Goal: Information Seeking & Learning: Find contact information

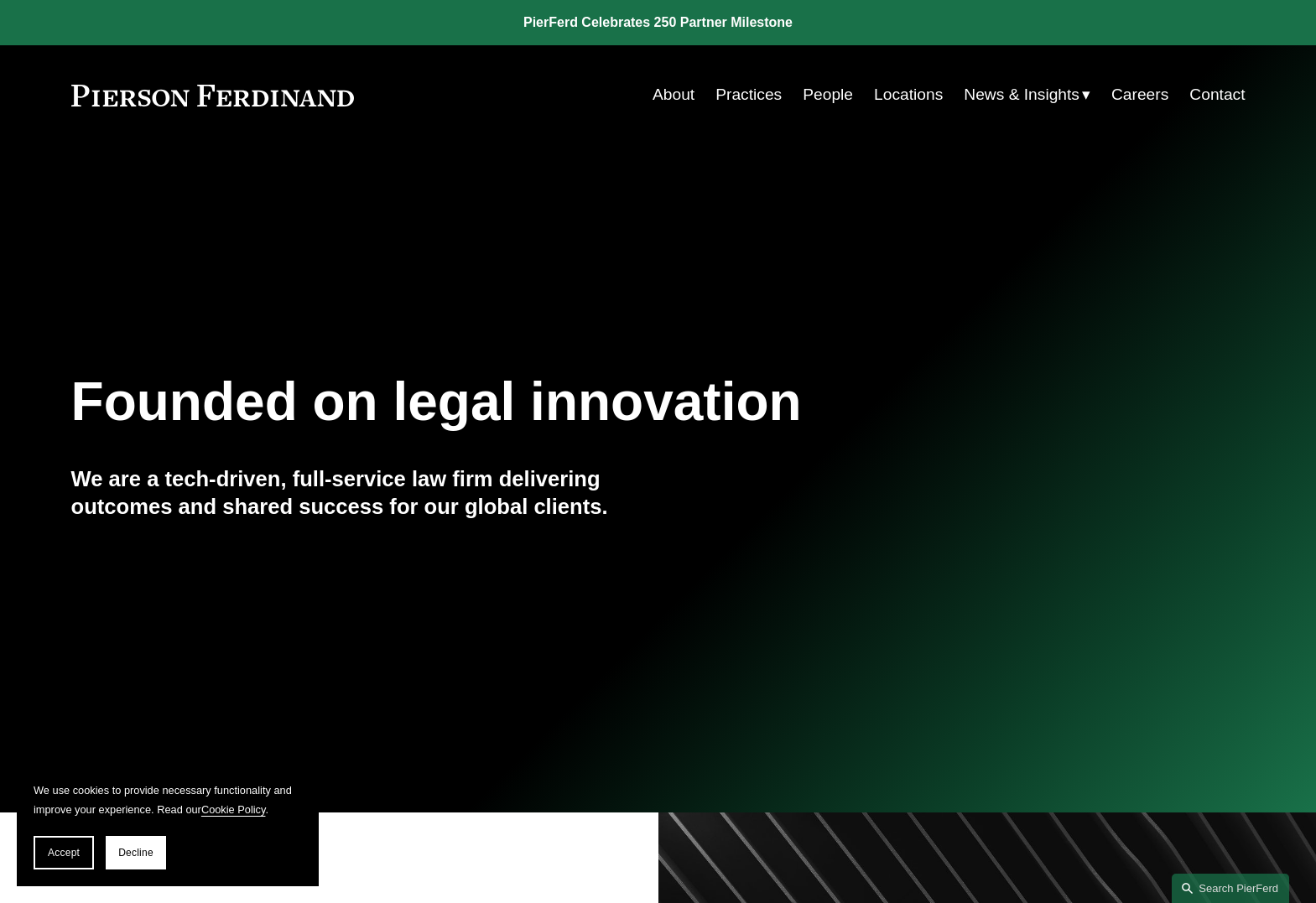
click at [826, 100] on link "People" at bounding box center [827, 95] width 50 height 32
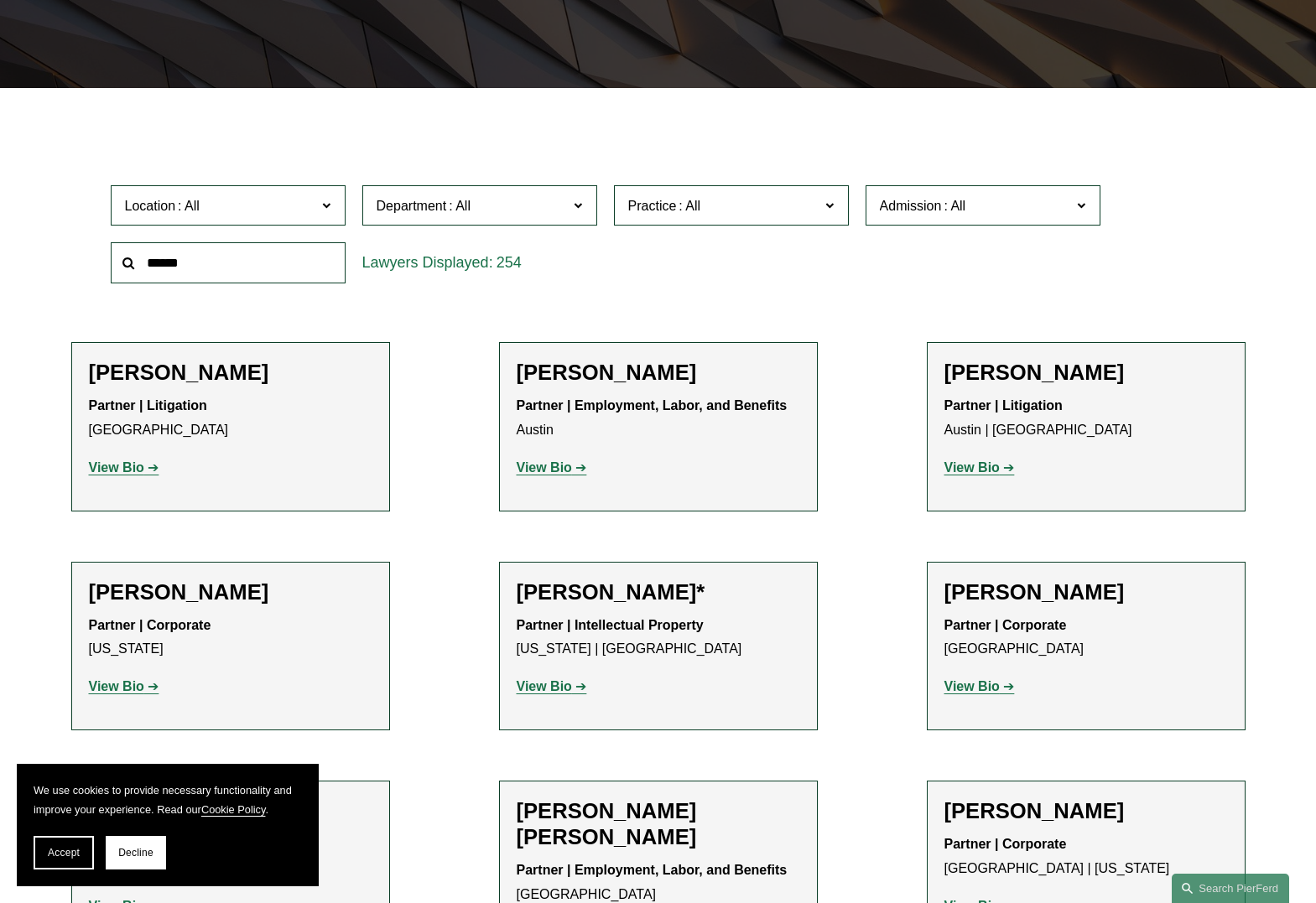
scroll to position [285, 0]
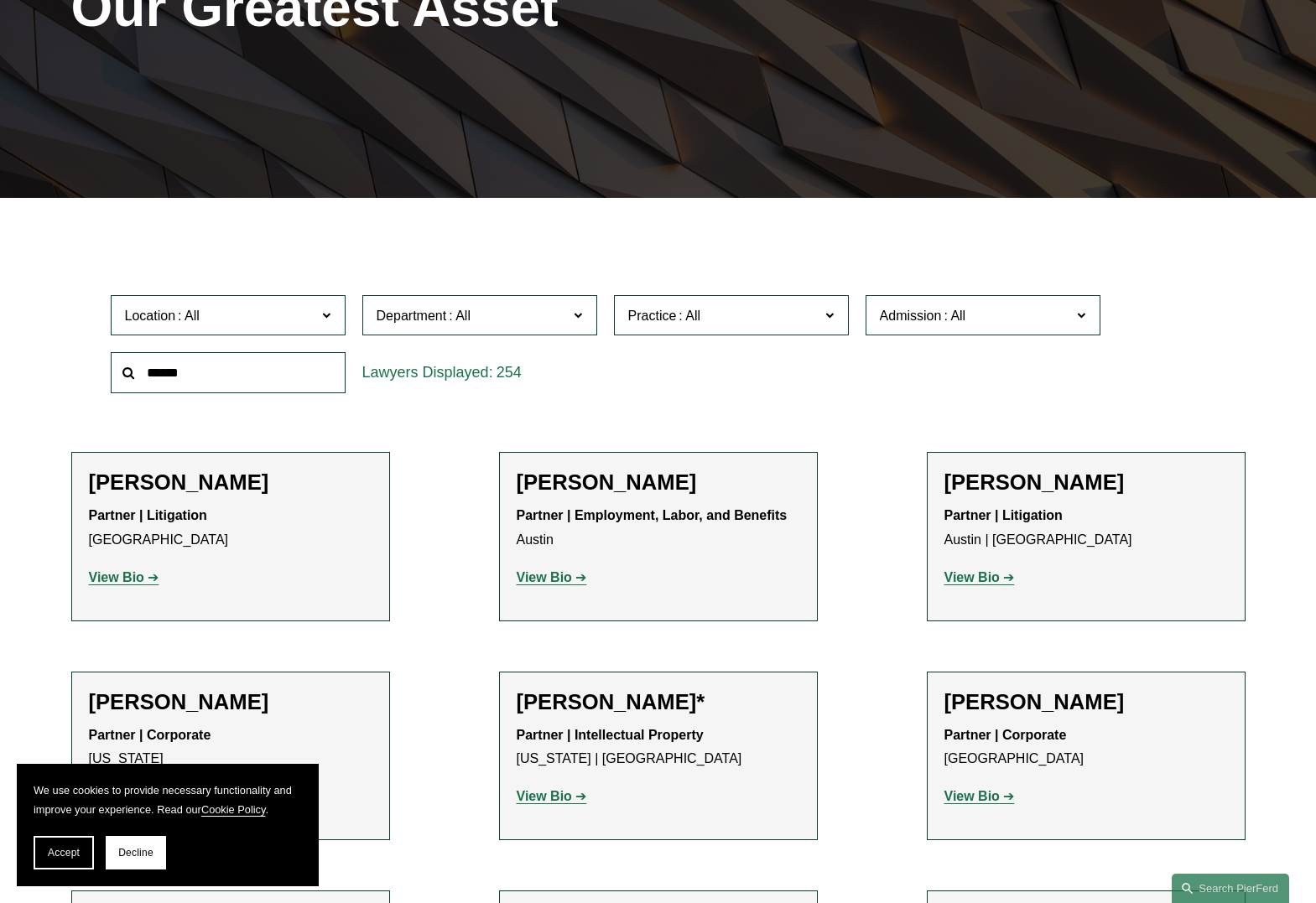
click at [324, 320] on span at bounding box center [326, 313] width 8 height 21
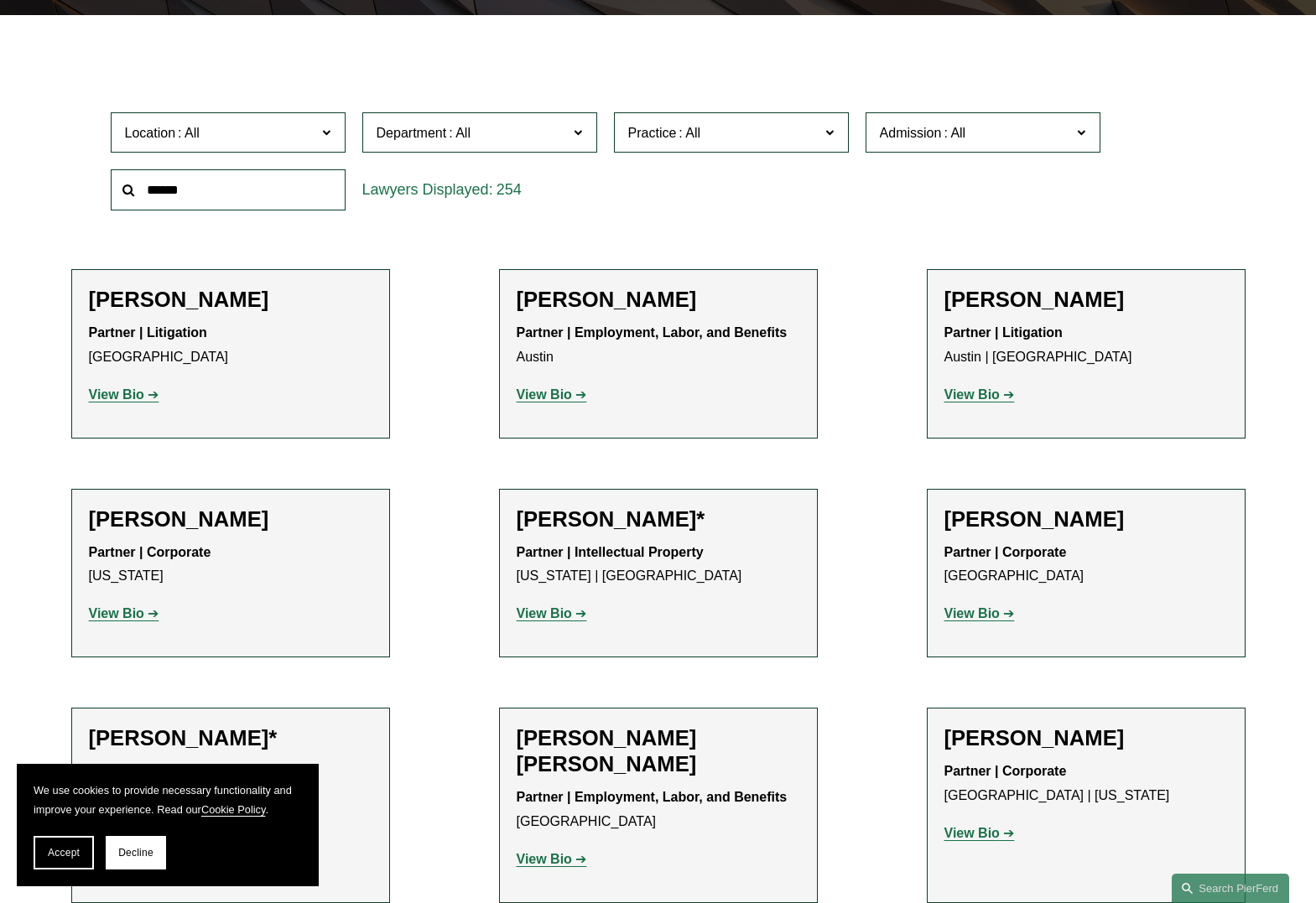
click at [0, 0] on link "Tampa" at bounding box center [0, 0] width 0 height 0
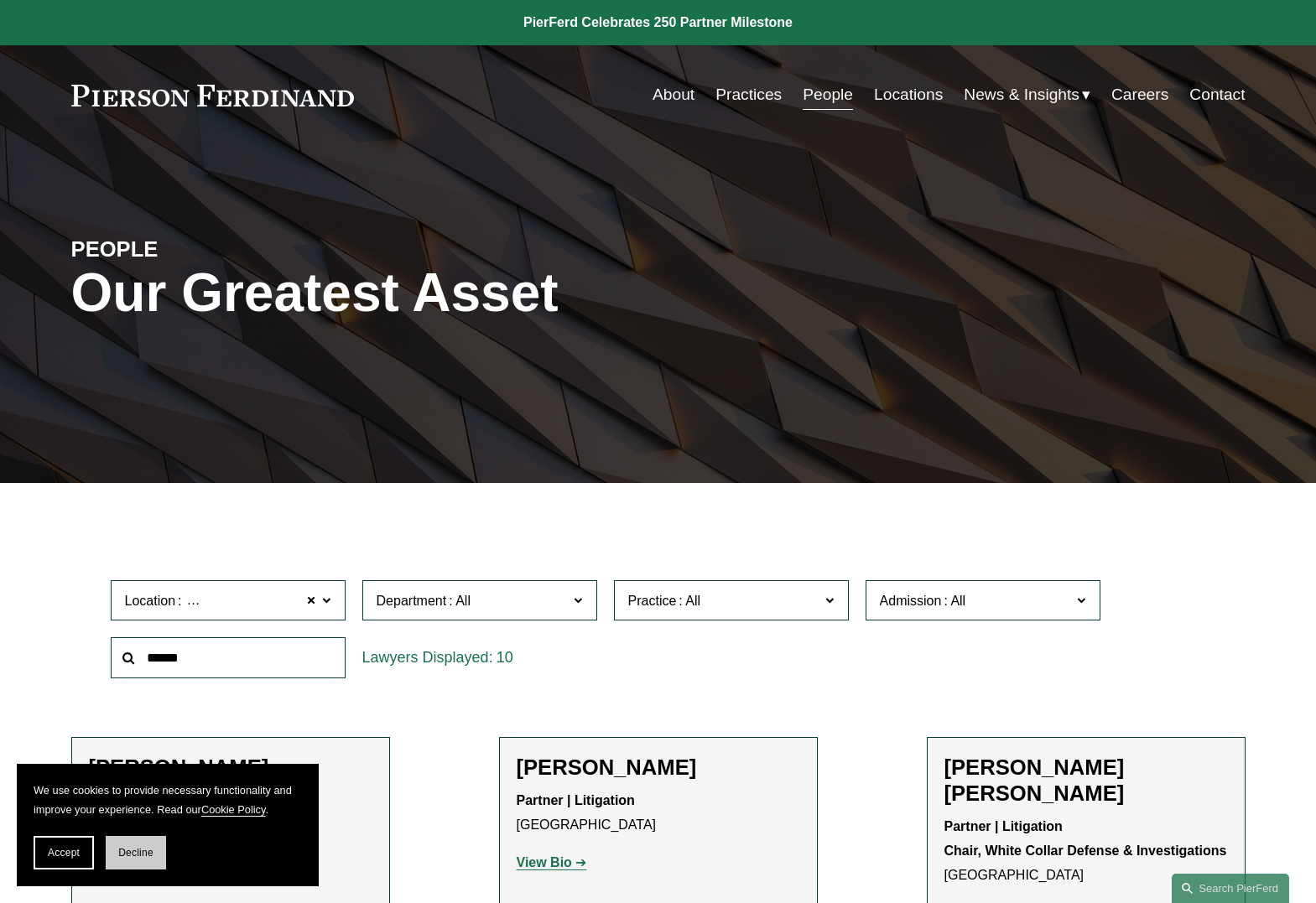
click at [147, 854] on span "Decline" at bounding box center [136, 853] width 35 height 12
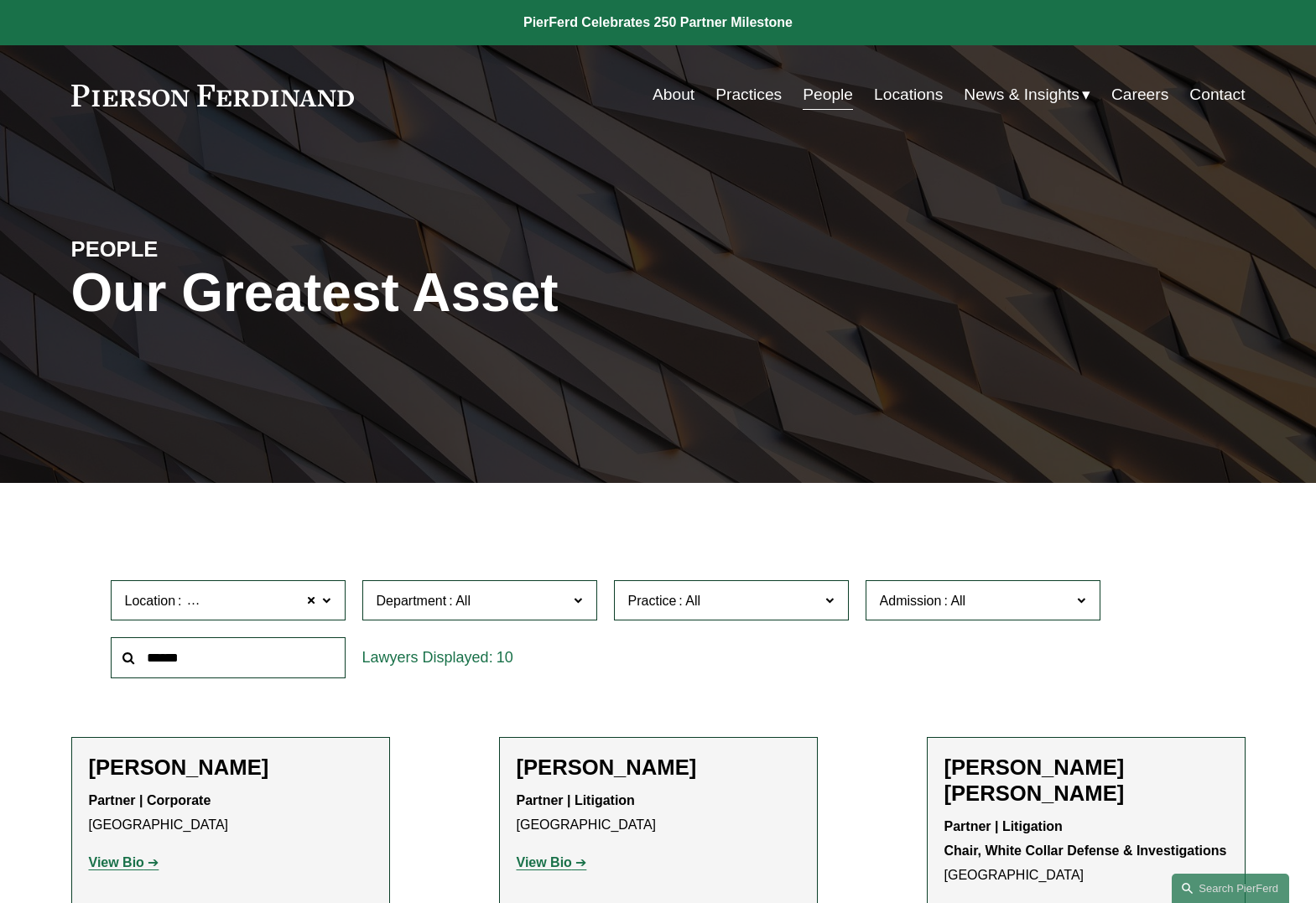
click at [327, 603] on span at bounding box center [326, 599] width 8 height 21
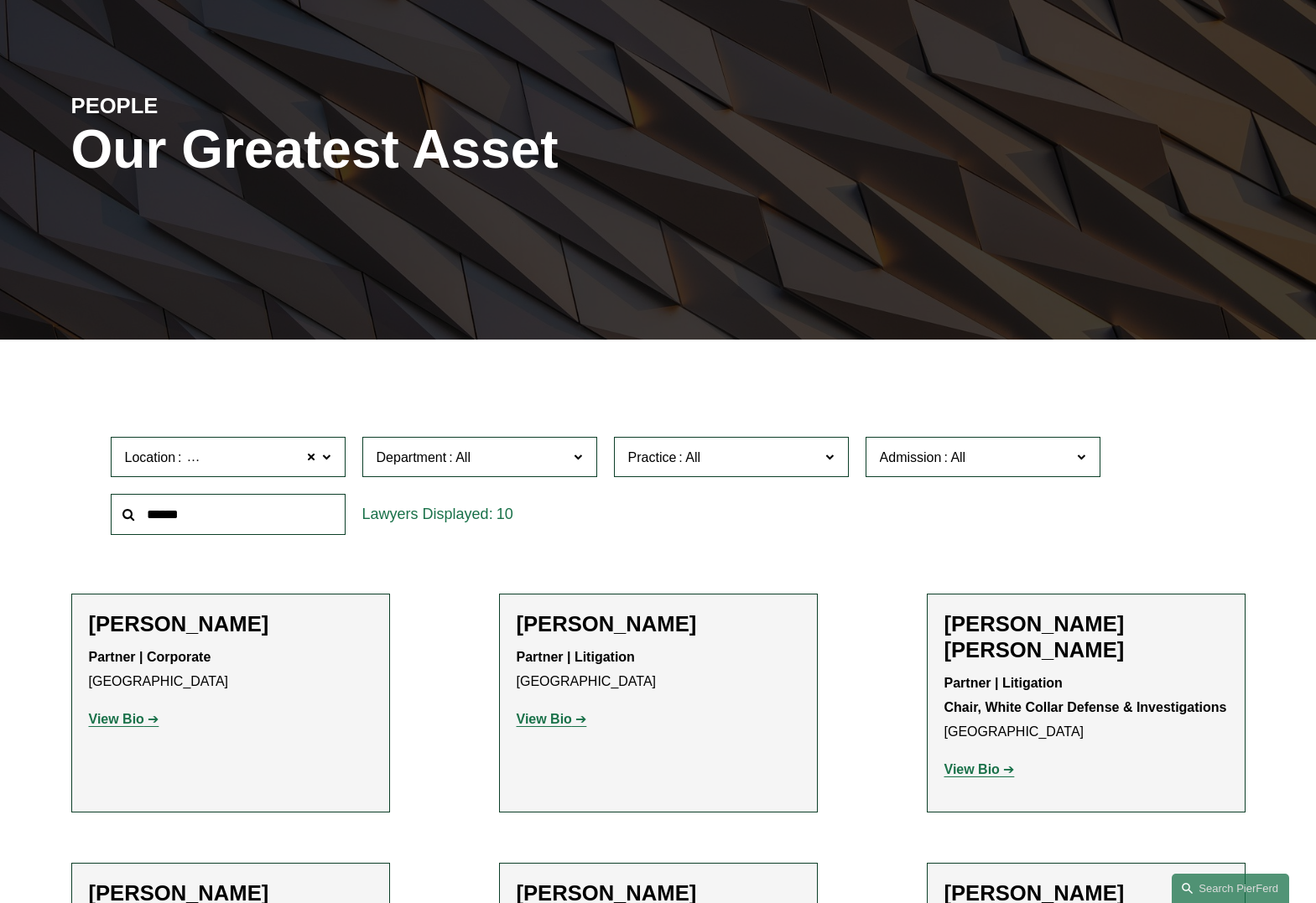
scroll to position [104, 0]
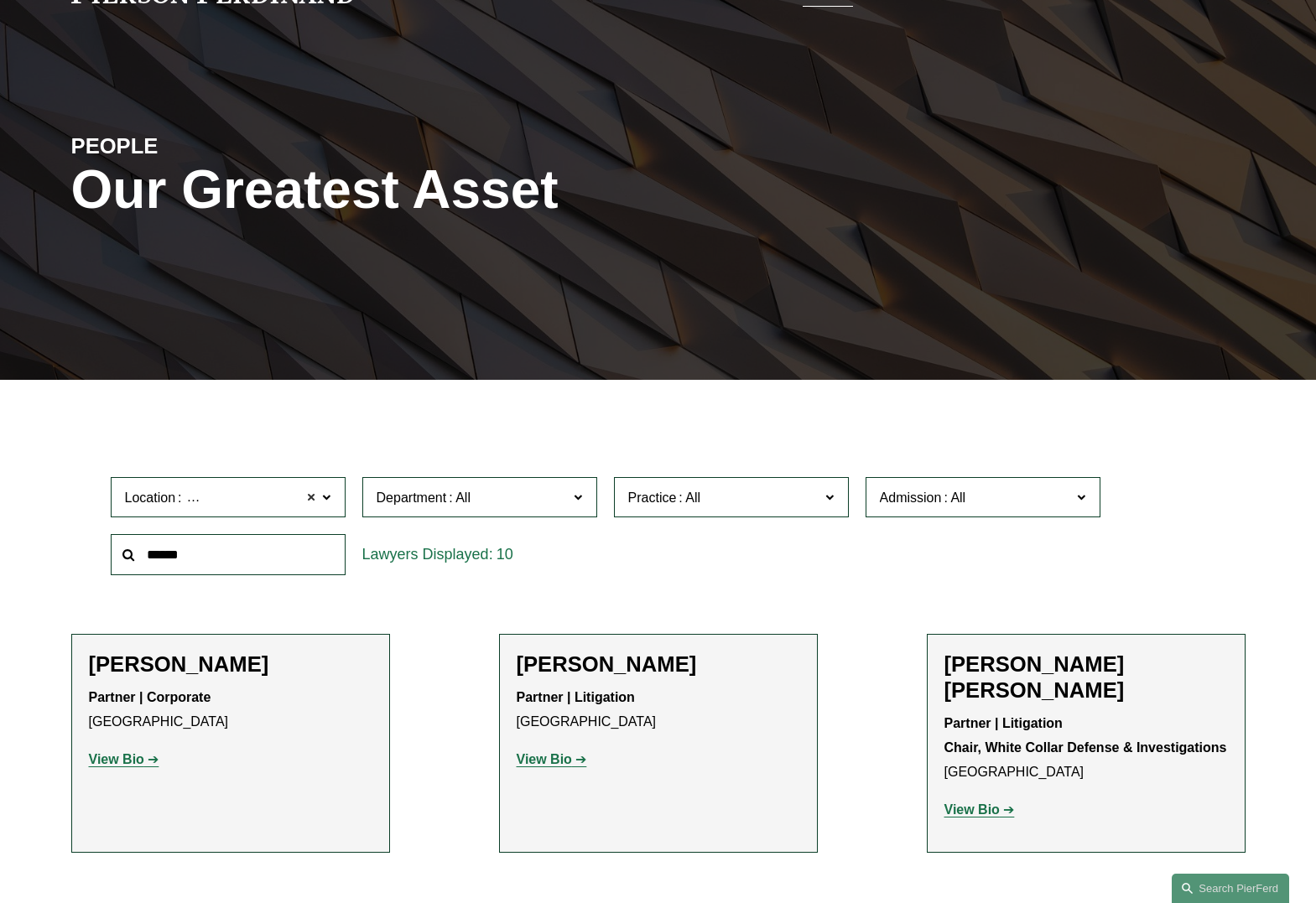
click at [311, 501] on span at bounding box center [312, 496] width 10 height 21
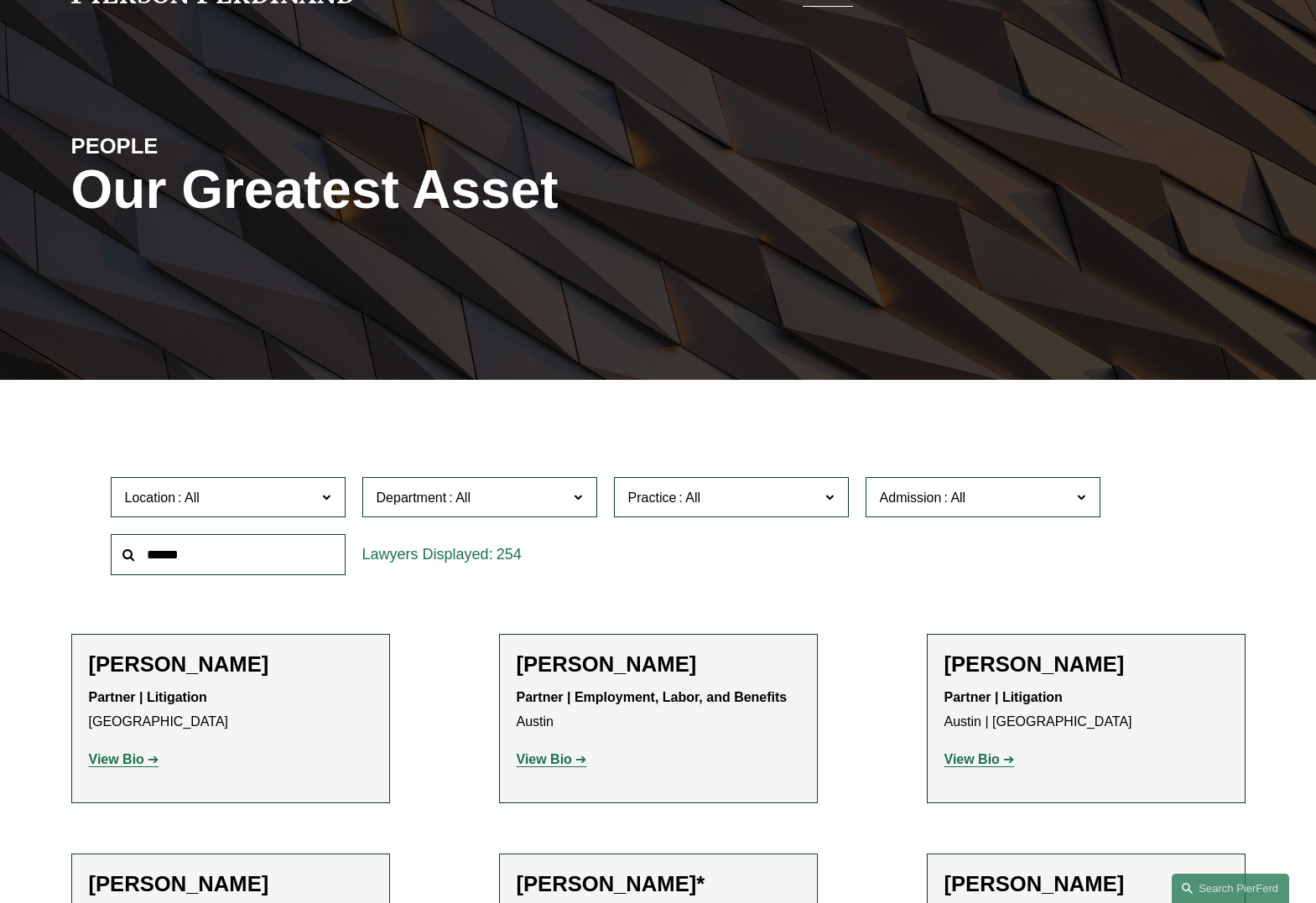
click at [552, 760] on strong "View Bio" at bounding box center [544, 758] width 55 height 14
